Goal: Find specific page/section: Find specific page/section

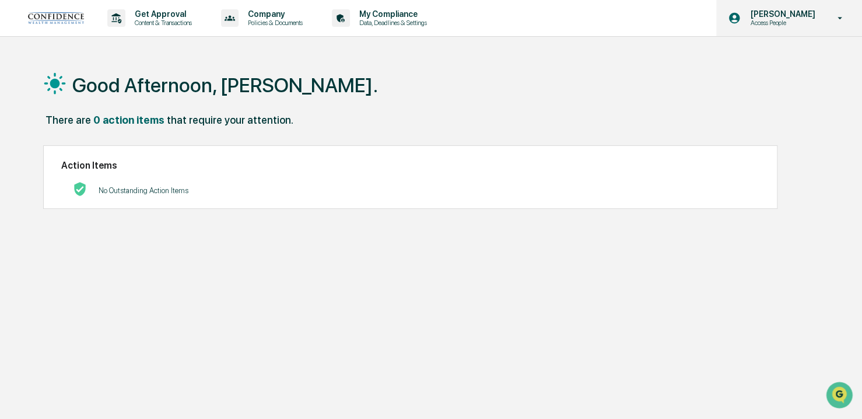
click at [796, 23] on p "Access People" at bounding box center [781, 23] width 80 height 8
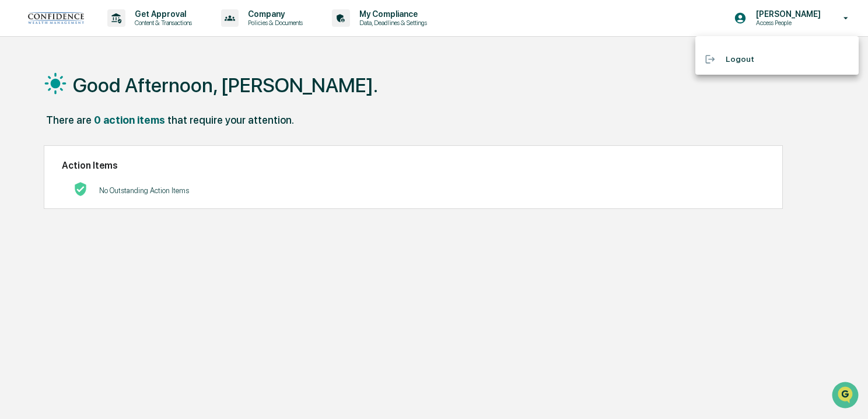
click at [794, 19] on div at bounding box center [434, 209] width 868 height 419
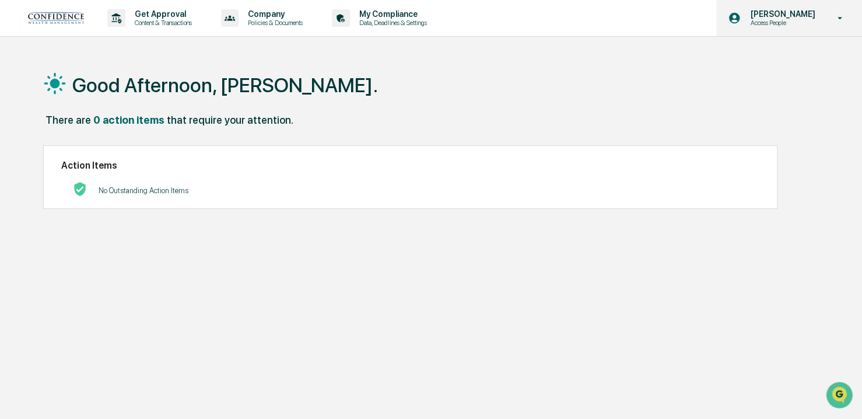
click at [841, 19] on icon at bounding box center [840, 18] width 20 height 11
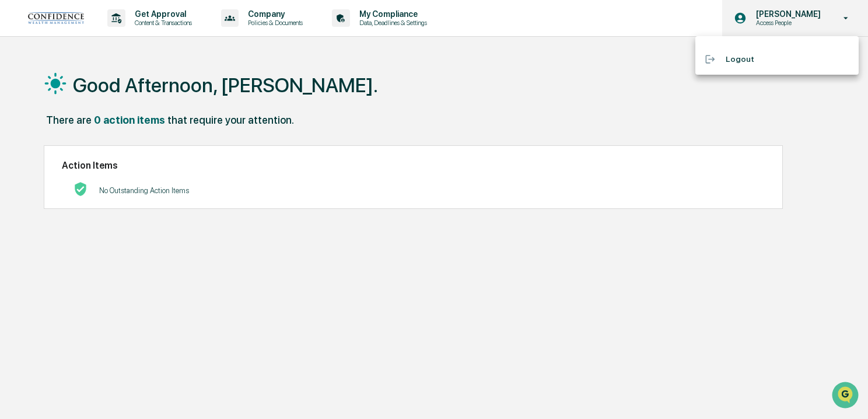
click at [841, 19] on div at bounding box center [434, 209] width 868 height 419
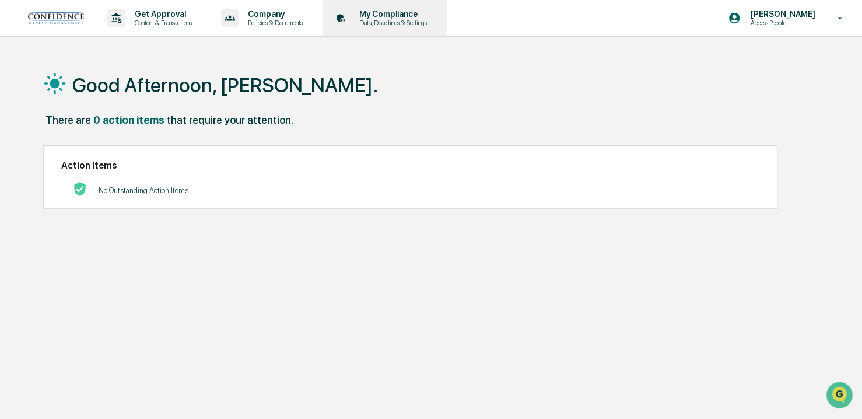
click at [366, 16] on p "My Compliance" at bounding box center [391, 13] width 83 height 9
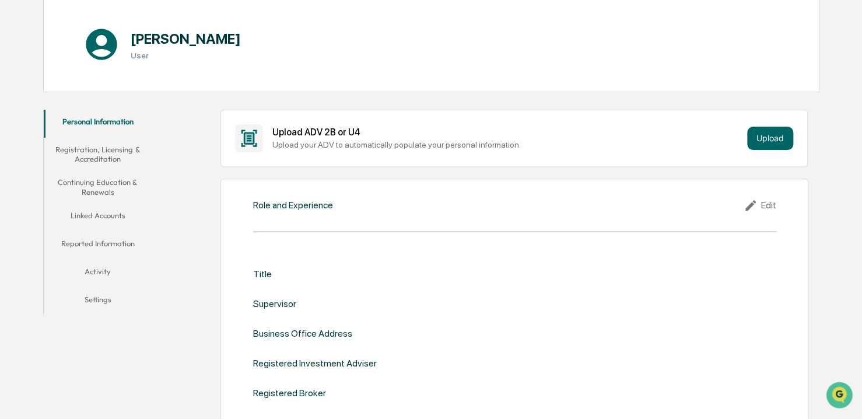
click at [110, 205] on button "Linked Accounts" at bounding box center [98, 218] width 108 height 28
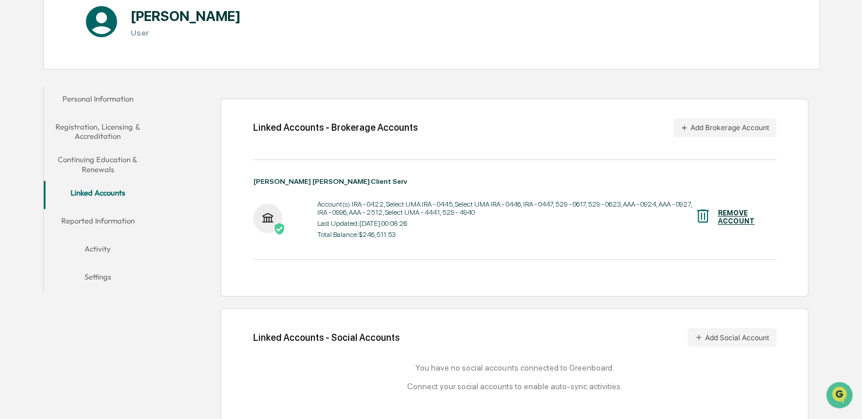
scroll to position [150, 0]
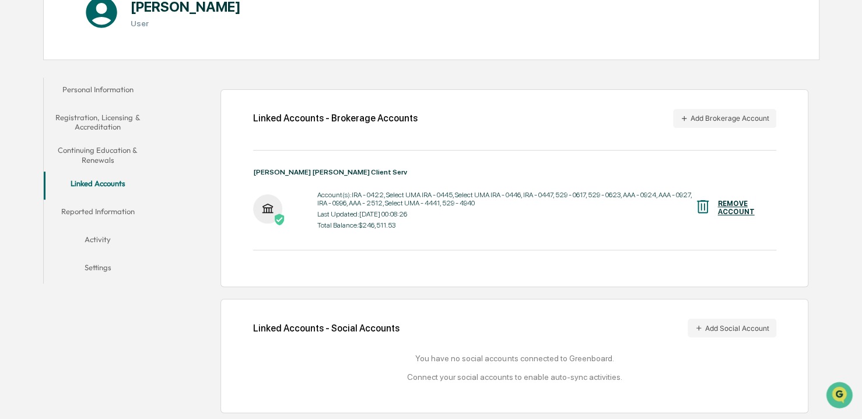
click at [331, 191] on div "Account(s): IRA - 0422, Select UMA IRA - 0445, Select UMA IRA - 0446, IRA - 044…" at bounding box center [505, 199] width 377 height 16
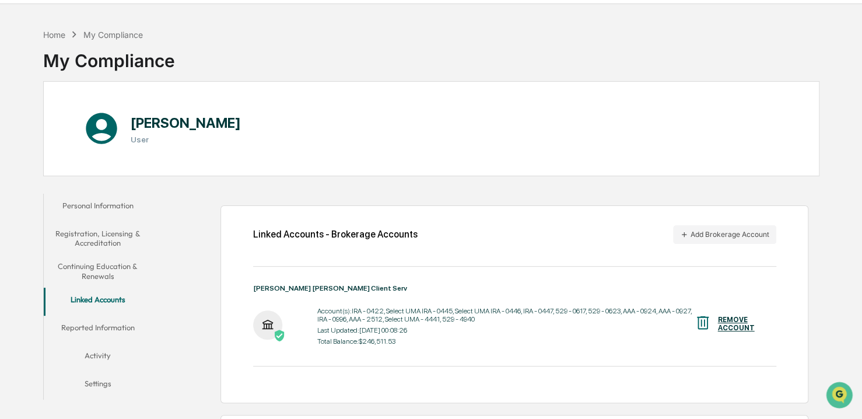
scroll to position [0, 0]
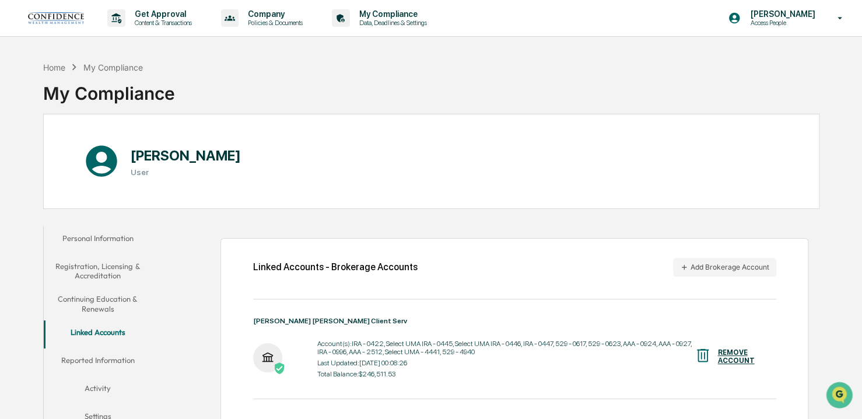
click at [108, 231] on button "Personal Information" at bounding box center [98, 240] width 108 height 28
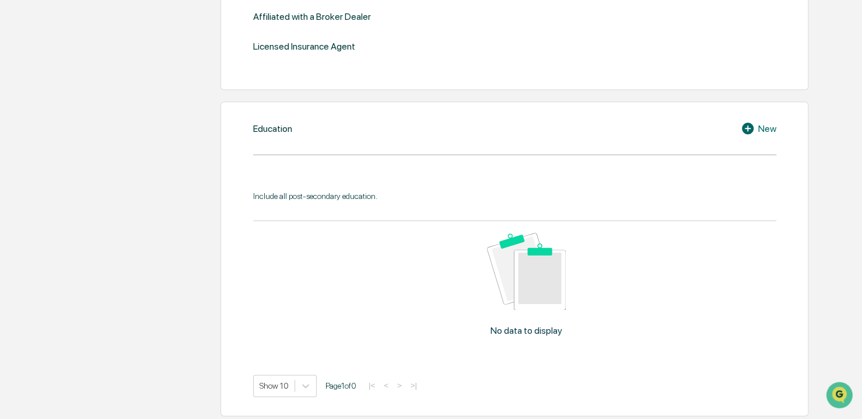
scroll to position [525, 0]
